Goal: Use online tool/utility: Utilize a website feature to perform a specific function

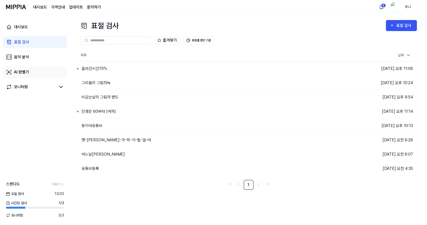
click at [22, 71] on div "AI 판별기" at bounding box center [21, 72] width 15 height 6
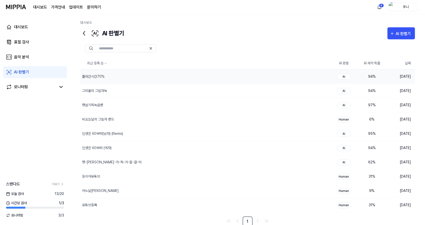
click at [343, 76] on div "AI" at bounding box center [344, 77] width 14 height 6
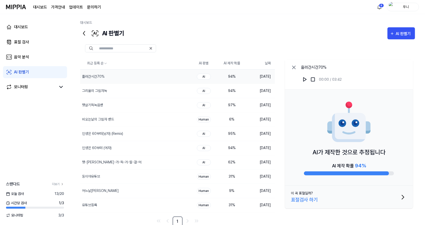
click at [310, 198] on div "표절검사 하기" at bounding box center [304, 200] width 27 height 8
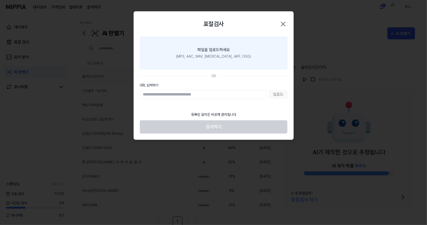
click at [192, 56] on div "(MP3, AAC, WAV, [MEDICAL_DATA], AIFF, OGG)" at bounding box center [213, 56] width 75 height 5
click at [0, 0] on input "파일을 업로드하세요 (MP3, AAC, WAV, [MEDICAL_DATA], AIFF, OGG)" at bounding box center [0, 0] width 0 height 0
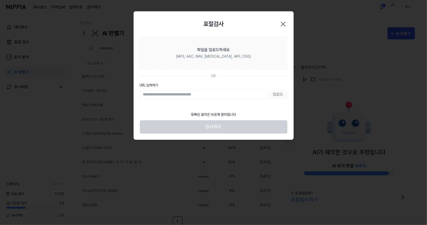
click at [283, 22] on icon "button" at bounding box center [283, 24] width 8 height 8
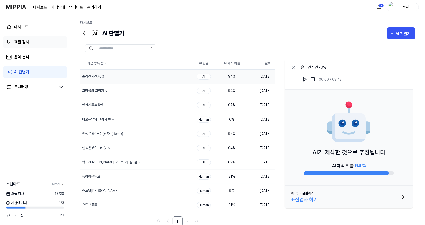
click at [18, 44] on div "표절 검사" at bounding box center [21, 42] width 15 height 6
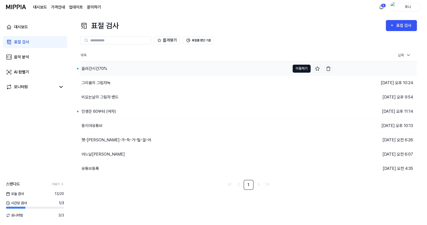
click at [300, 69] on button "이동하기" at bounding box center [302, 69] width 18 height 8
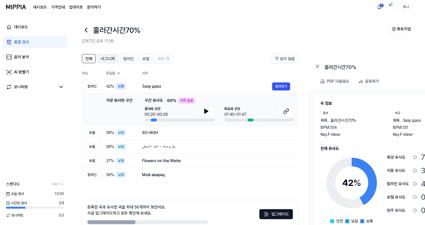
click at [107, 60] on span "시그니처" at bounding box center [108, 59] width 14 height 6
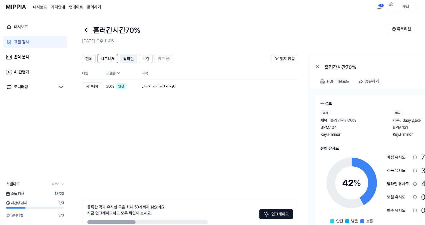
click at [128, 58] on span "탑라인" at bounding box center [128, 59] width 11 height 6
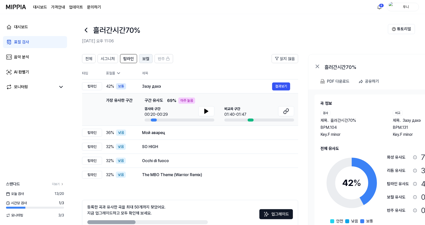
click at [143, 57] on span "보컬" at bounding box center [145, 59] width 7 height 6
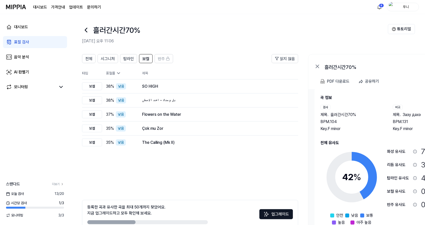
scroll to position [8, 0]
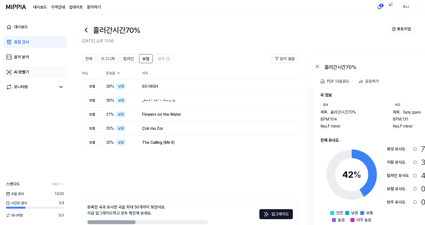
click at [22, 73] on div "AI 판별기" at bounding box center [21, 72] width 15 height 6
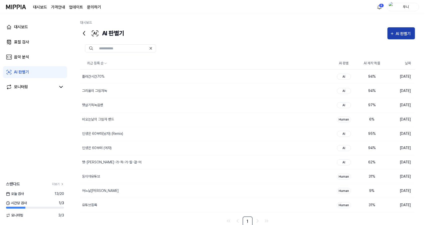
click at [394, 33] on icon "button" at bounding box center [392, 34] width 5 height 6
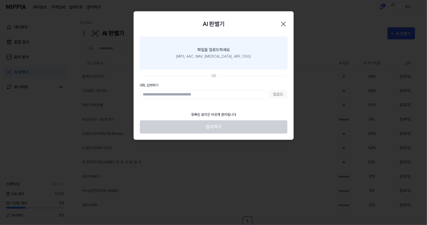
click at [215, 53] on label "파일을 업로드하세요 (MP3, AAC, WAV, [MEDICAL_DATA], AIFF, OGG)" at bounding box center [214, 53] width 148 height 33
click at [0, 0] on input "파일을 업로드하세요 (MP3, AAC, WAV, [MEDICAL_DATA], AIFF, OGG)" at bounding box center [0, 0] width 0 height 0
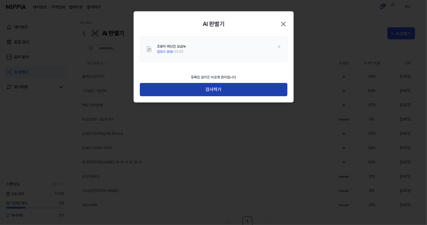
click at [213, 93] on button "검사하기" at bounding box center [214, 89] width 148 height 13
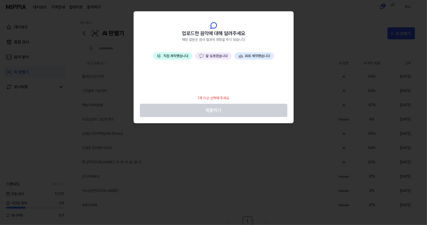
click at [219, 55] on button "💬 잘 모르겠습니다" at bounding box center [213, 55] width 36 height 7
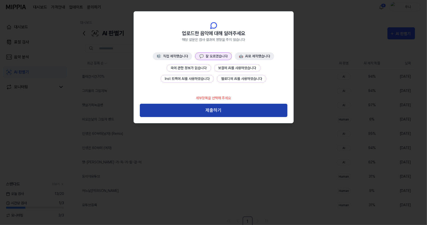
click at [217, 111] on button "제출하기" at bounding box center [214, 110] width 148 height 13
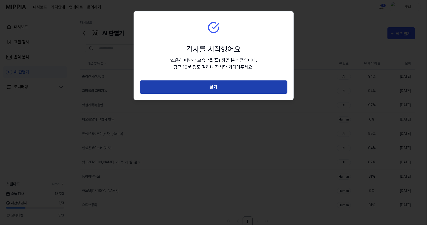
click at [220, 88] on button "닫기" at bounding box center [214, 86] width 148 height 13
